Goal: Check status: Check status

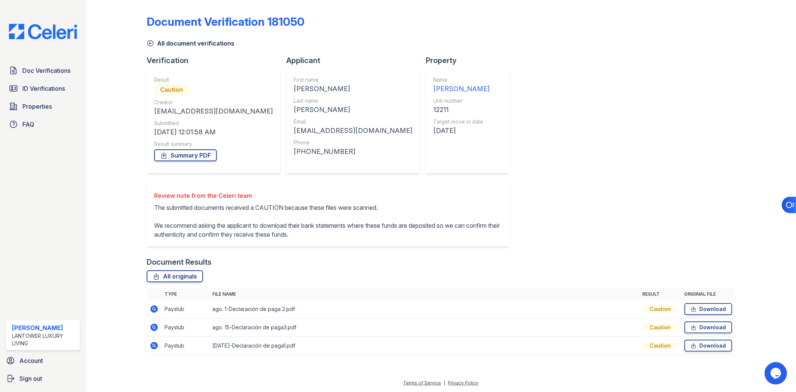
click at [153, 309] on icon at bounding box center [154, 308] width 2 height 2
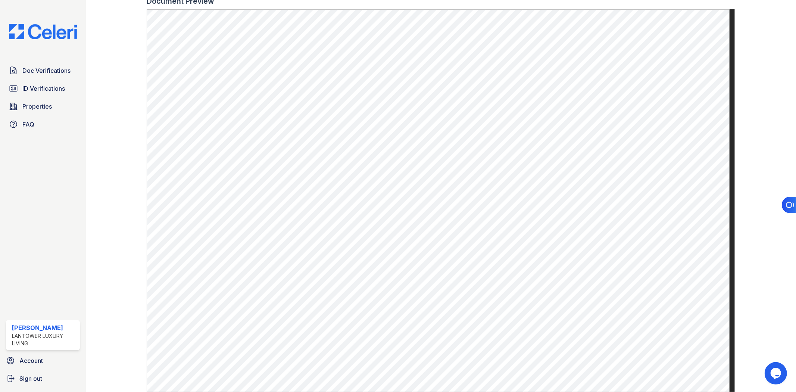
scroll to position [371, 0]
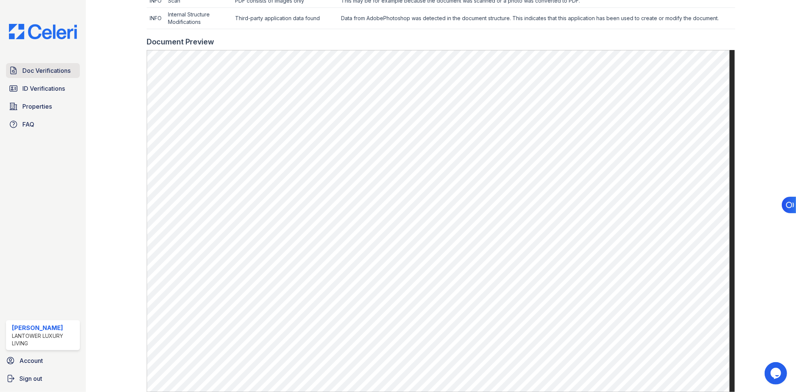
click at [49, 73] on span "Doc Verifications" at bounding box center [46, 70] width 48 height 9
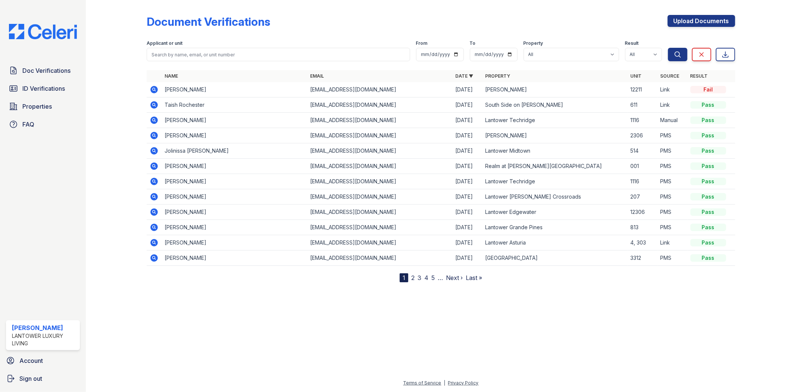
click at [156, 91] on icon at bounding box center [154, 89] width 7 height 7
